Goal: Task Accomplishment & Management: Manage account settings

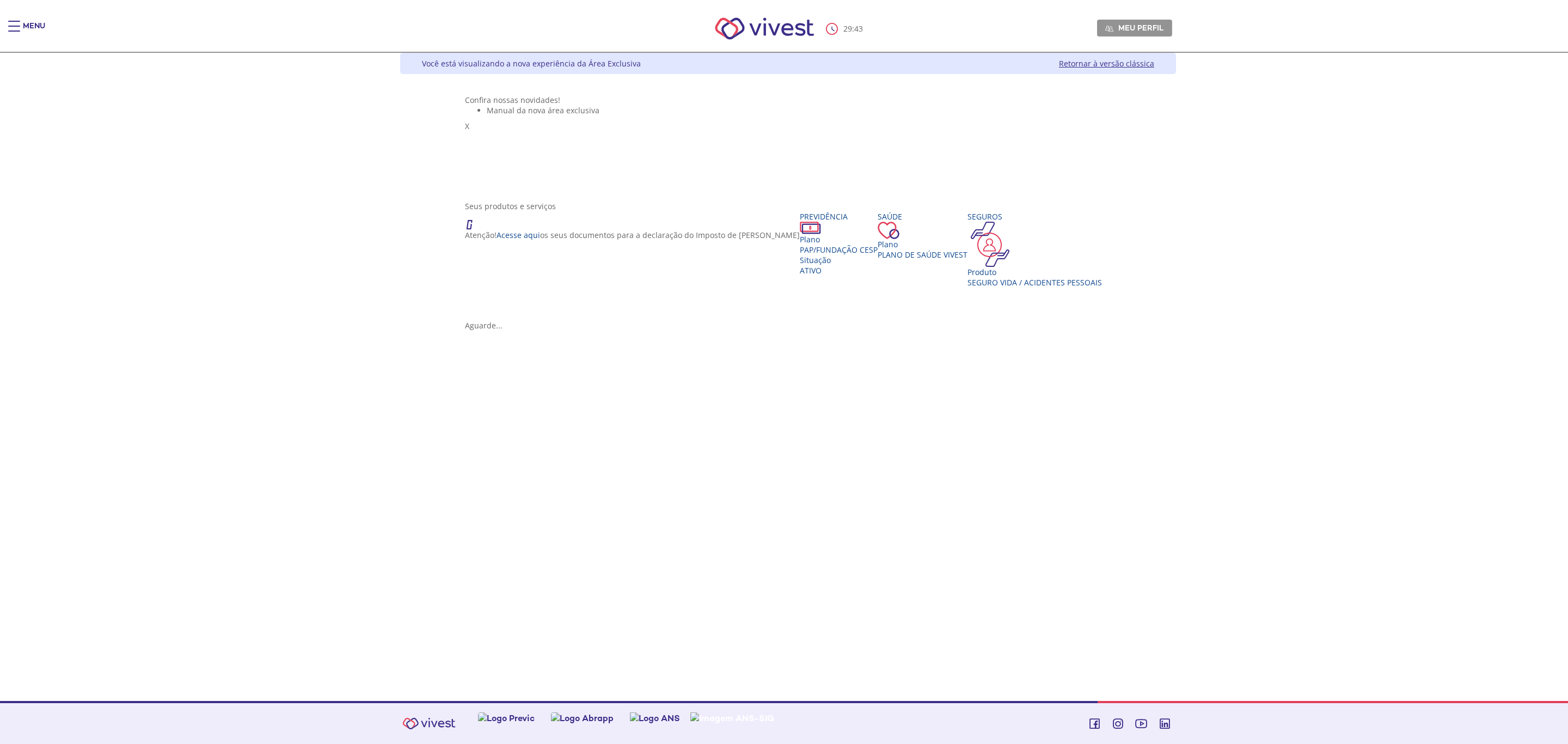
click at [773, 27] on img "Main header" at bounding box center [764, 29] width 124 height 47
click at [17, 32] on div "Main header" at bounding box center [14, 32] width 12 height 22
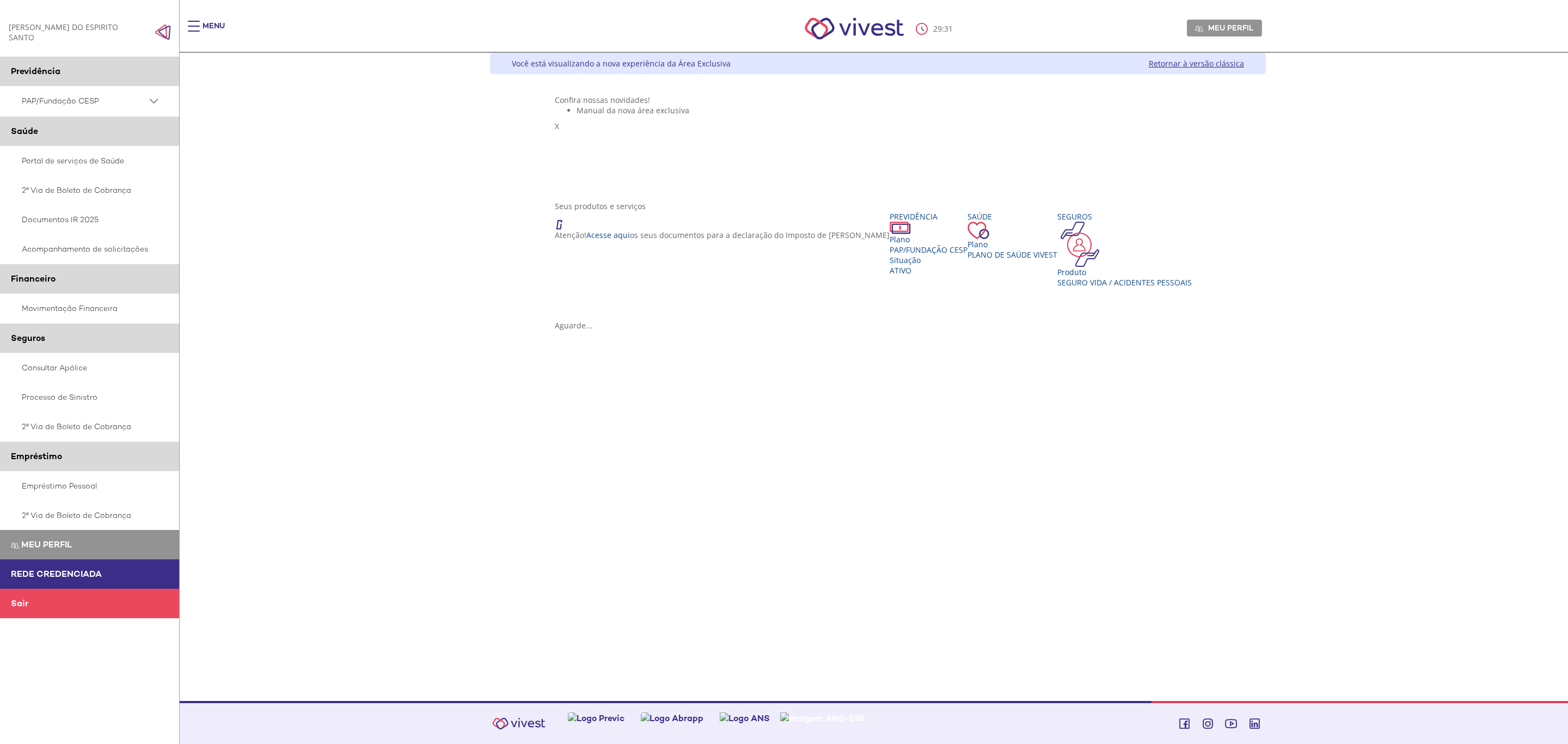
click at [156, 98] on PSAP_dropdown_icon at bounding box center [154, 101] width 13 height 13
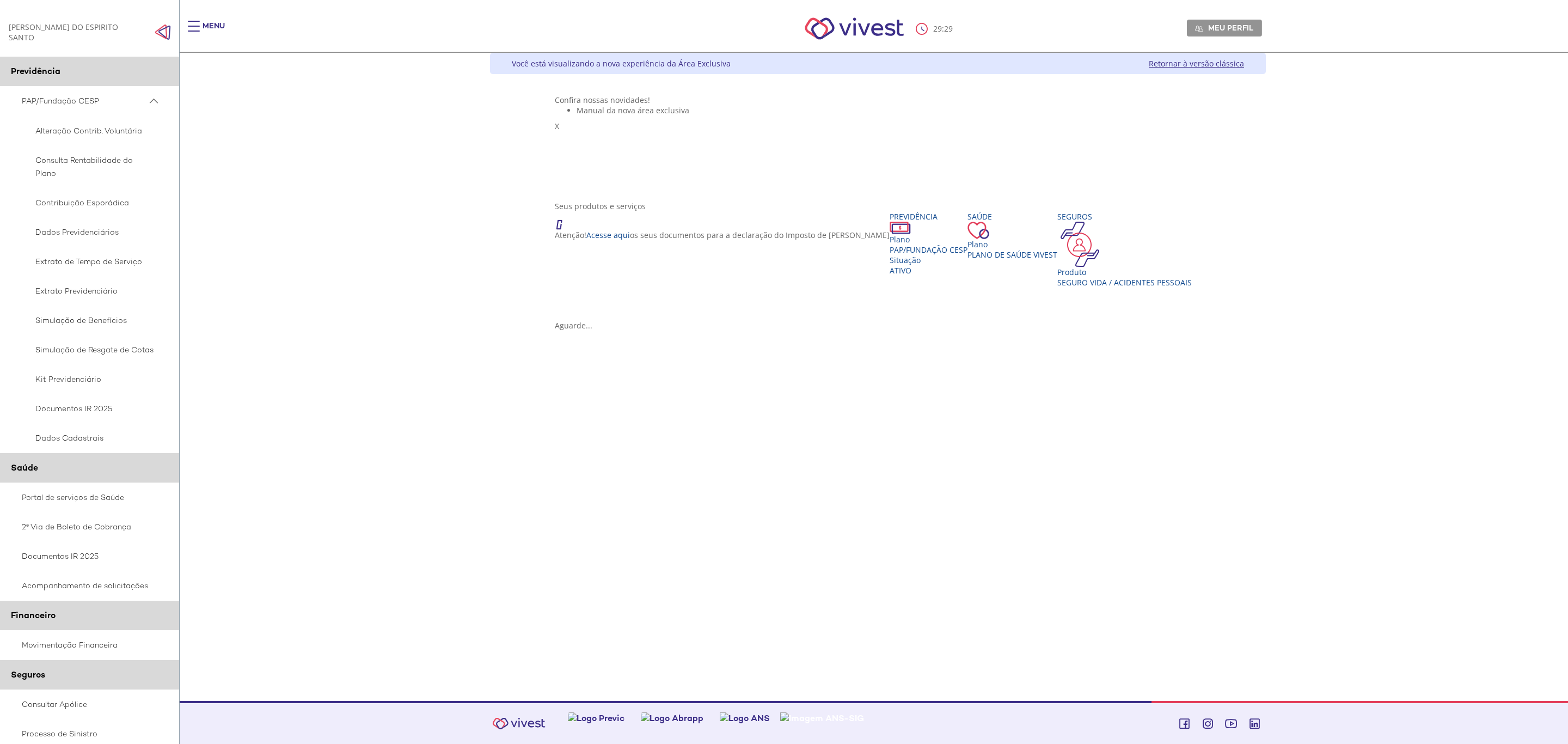
click at [156, 102] on PSAP_dropdown_icon at bounding box center [154, 101] width 13 height 13
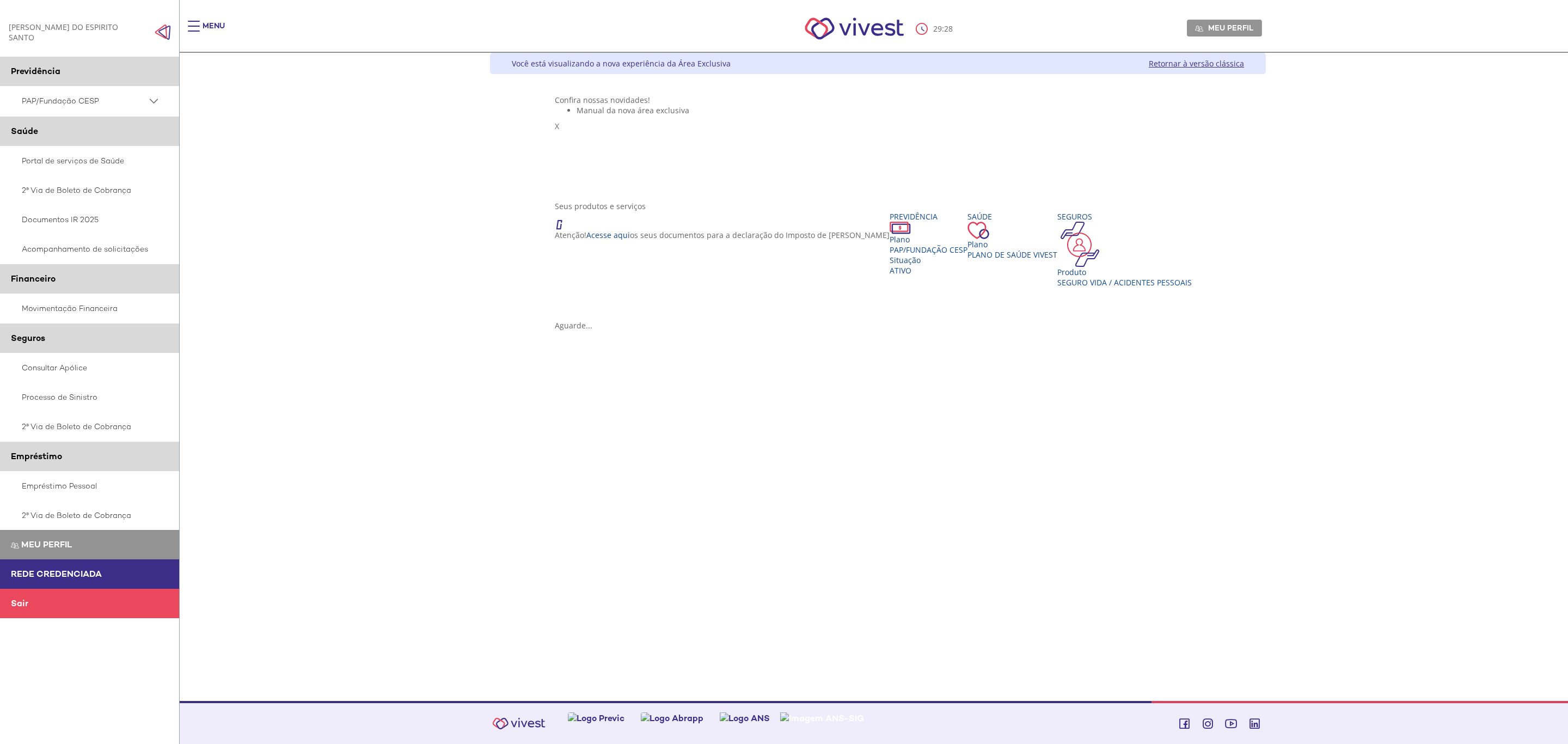
click at [160, 31] on img "Click to close side navigation." at bounding box center [163, 32] width 17 height 17
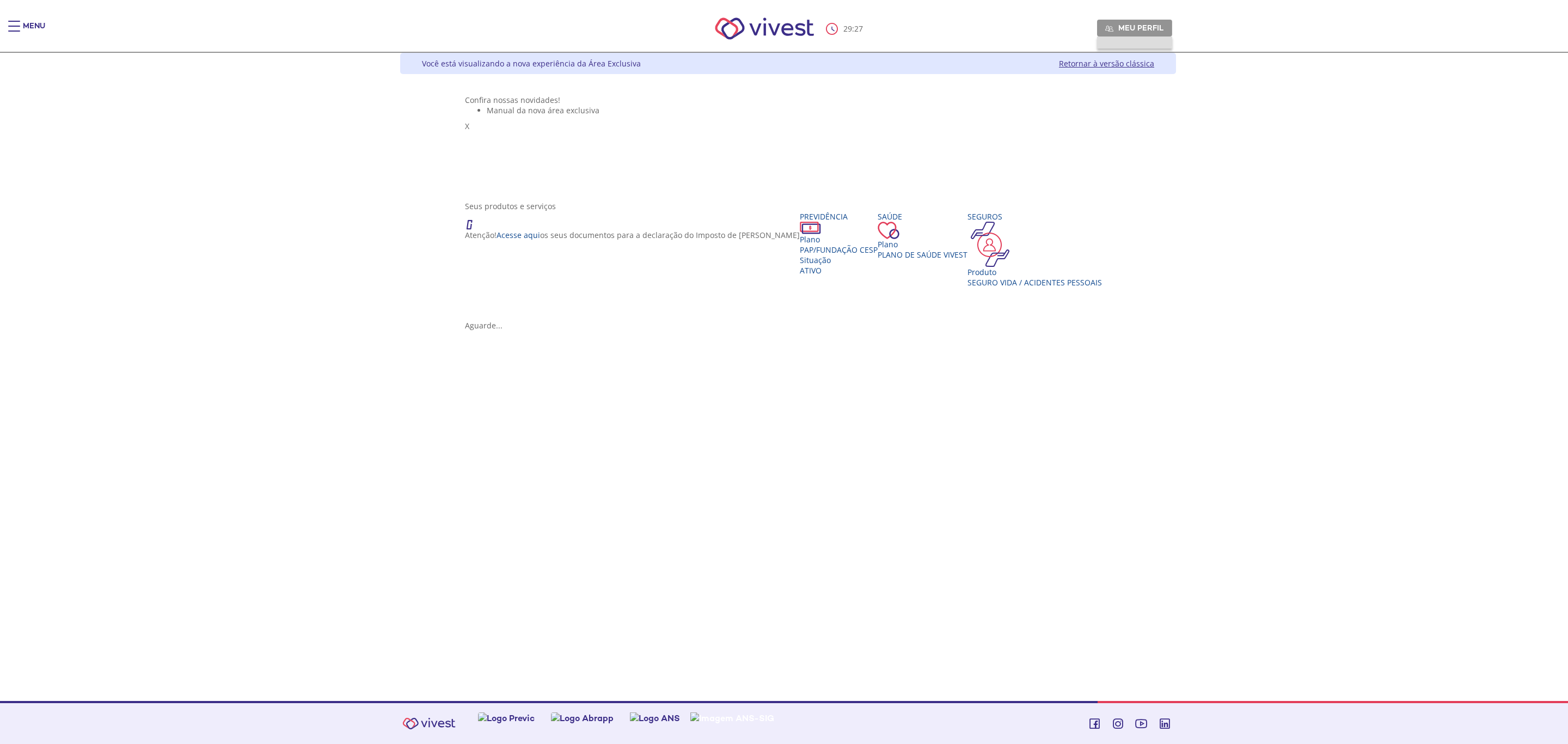
click at [1164, 26] on span "Meu perfil" at bounding box center [1141, 27] width 45 height 10
click at [1172, 73] on ul "Alterar Senha Sair" at bounding box center [1135, 60] width 75 height 47
click at [1140, 72] on span "Sair" at bounding box center [1134, 69] width 12 height 9
